Goal: Task Accomplishment & Management: Use online tool/utility

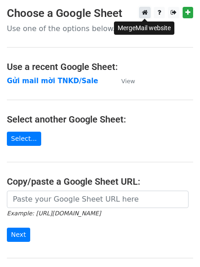
click at [143, 13] on icon at bounding box center [145, 12] width 6 height 6
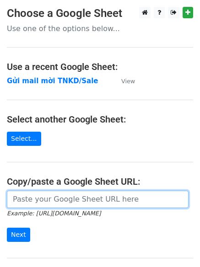
drag, startPoint x: 66, startPoint y: 200, endPoint x: 65, endPoint y: 191, distance: 8.4
click at [66, 200] on input "url" at bounding box center [98, 199] width 182 height 17
paste input "https://docs.google.com/spreadsheets/d/1TtAizbGxqnDU64DPIErVZcve06-jb8T-hSU-B2z…"
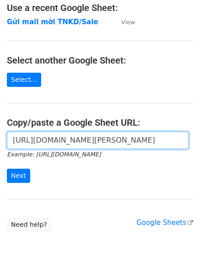
scroll to position [65, 0]
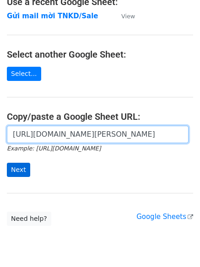
type input "https://docs.google.com/spreadsheets/d/1TtAizbGxqnDU64DPIErVZcve06-jb8T-hSU-B2z…"
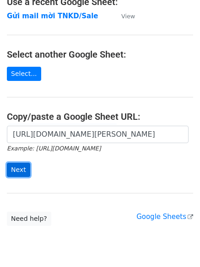
click at [23, 168] on input "Next" at bounding box center [18, 170] width 23 height 14
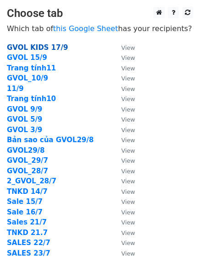
click at [35, 48] on strong "GVOL KIDS 17/9" at bounding box center [37, 47] width 61 height 8
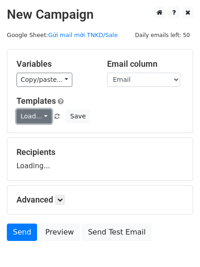
click at [30, 122] on link "Load..." at bounding box center [33, 116] width 35 height 14
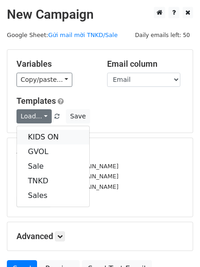
click at [38, 135] on link "KIDS ON" at bounding box center [53, 137] width 72 height 15
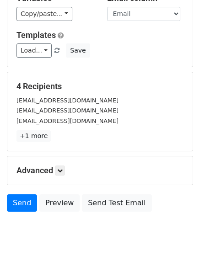
scroll to position [66, 0]
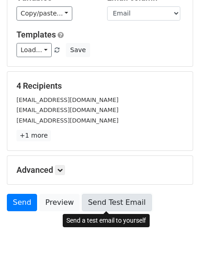
click at [100, 198] on link "Send Test Email" at bounding box center [117, 202] width 70 height 17
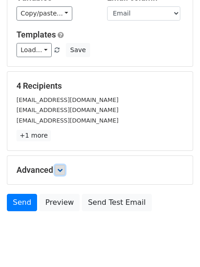
click at [59, 169] on icon at bounding box center [59, 170] width 5 height 5
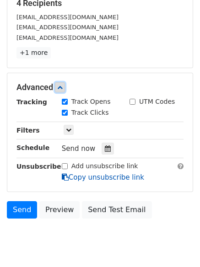
scroll to position [158, 0]
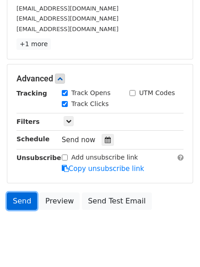
click at [17, 197] on link "Send" at bounding box center [22, 201] width 30 height 17
